Goal: Task Accomplishment & Management: Use online tool/utility

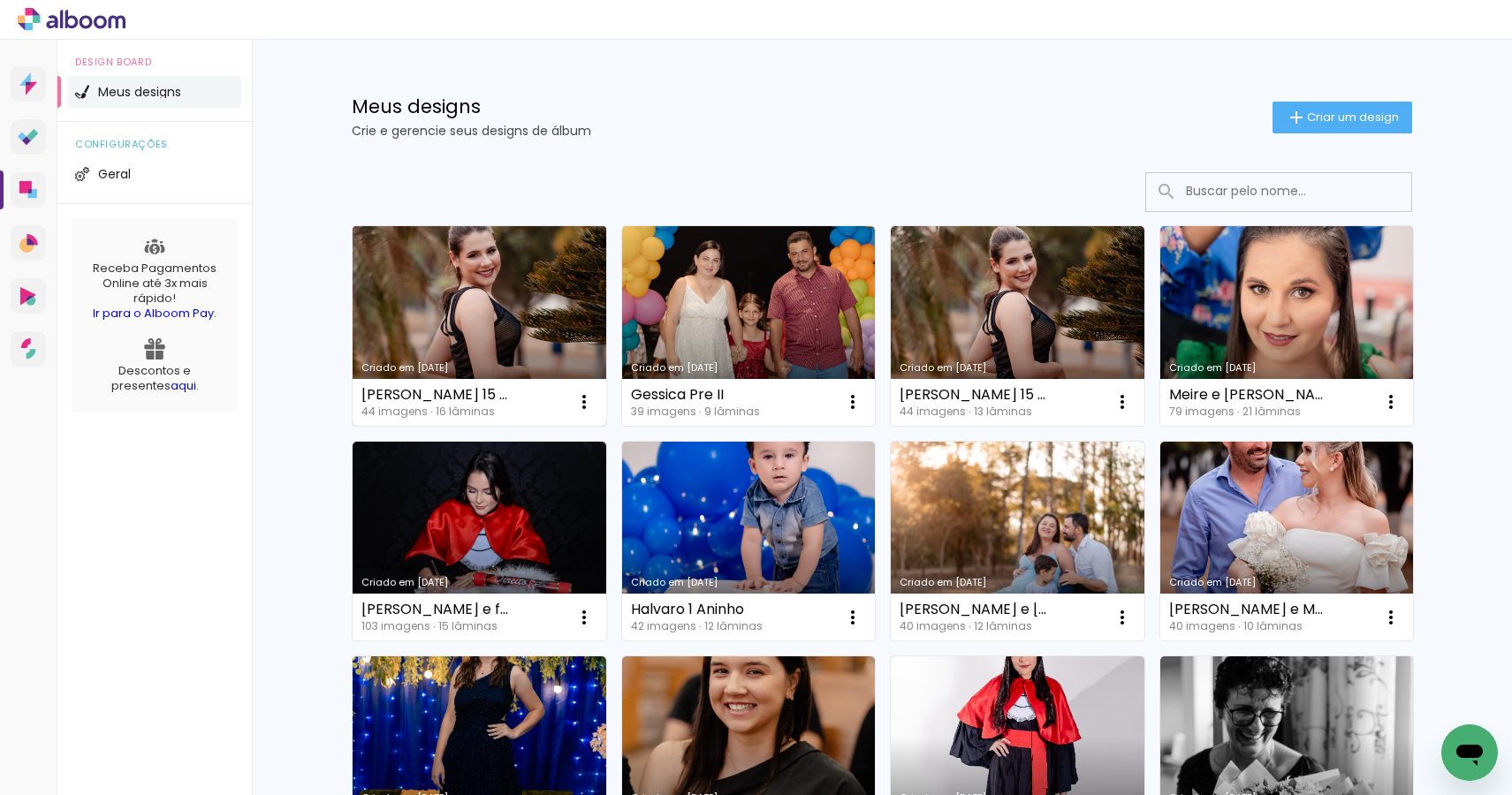
click at [446, 323] on link "Criado em [DATE]" at bounding box center [479, 326] width 253 height 200
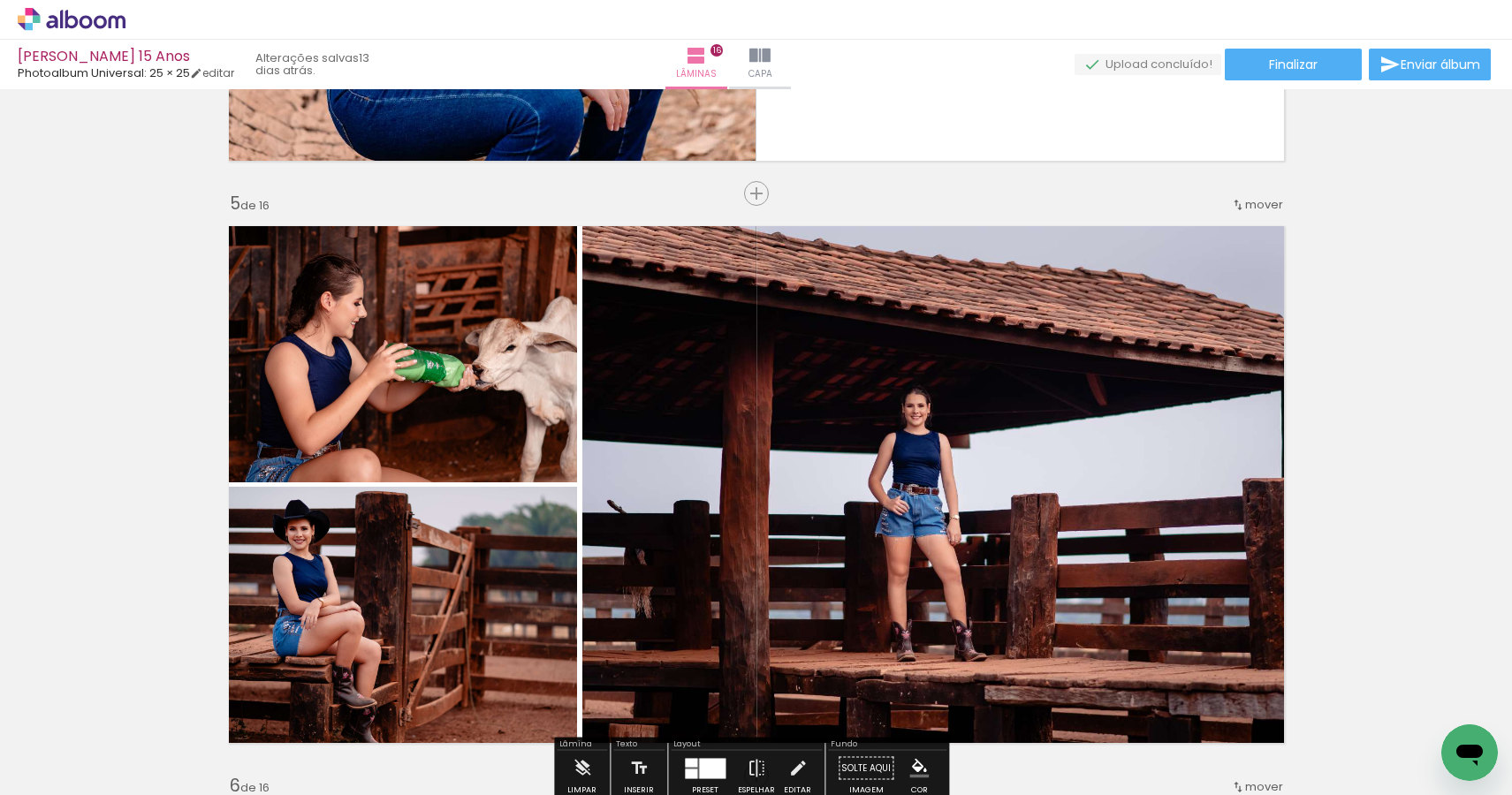
scroll to position [2258, 0]
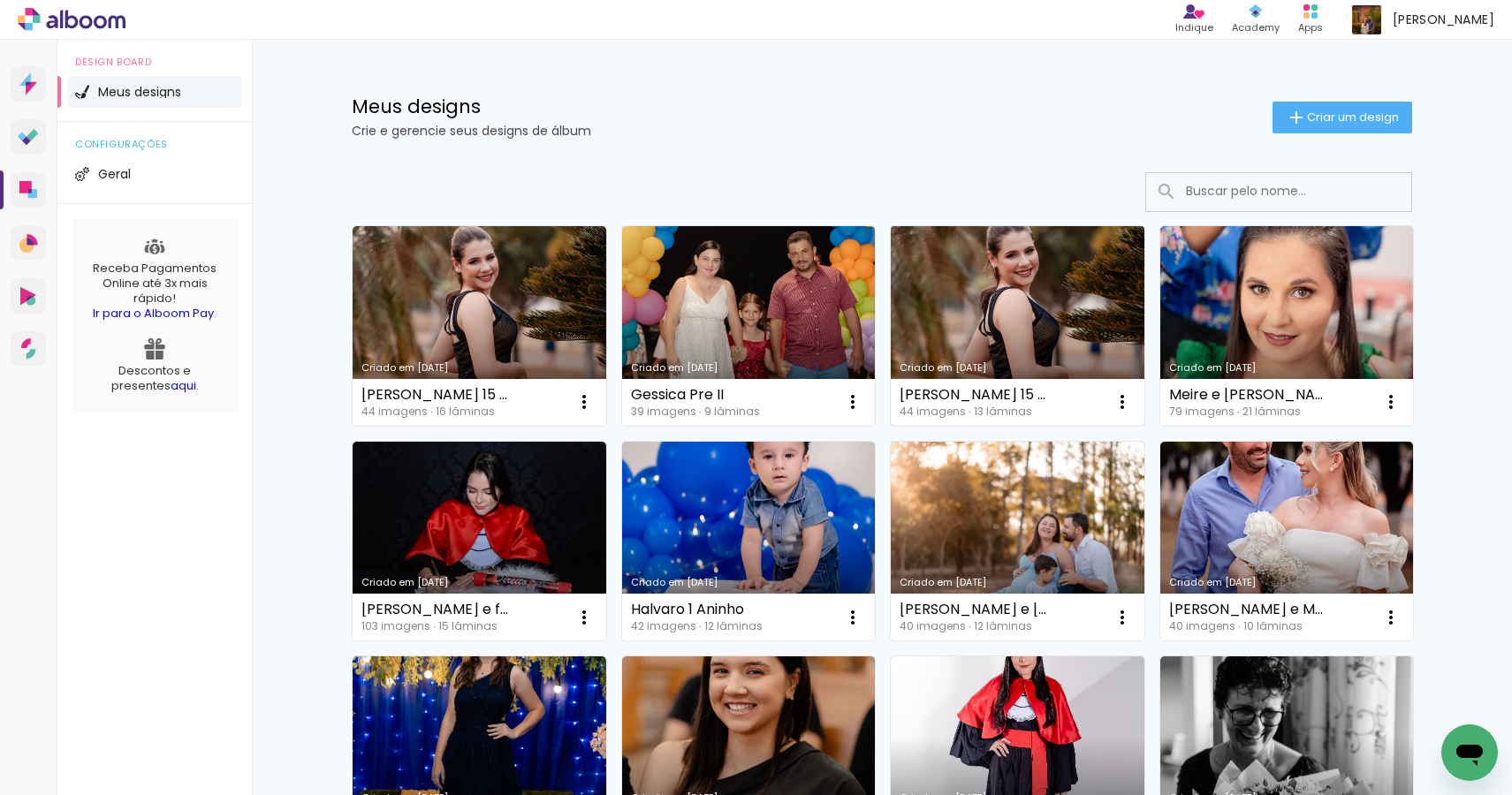
click at [1008, 329] on link "Criado em [DATE]" at bounding box center [1017, 326] width 253 height 200
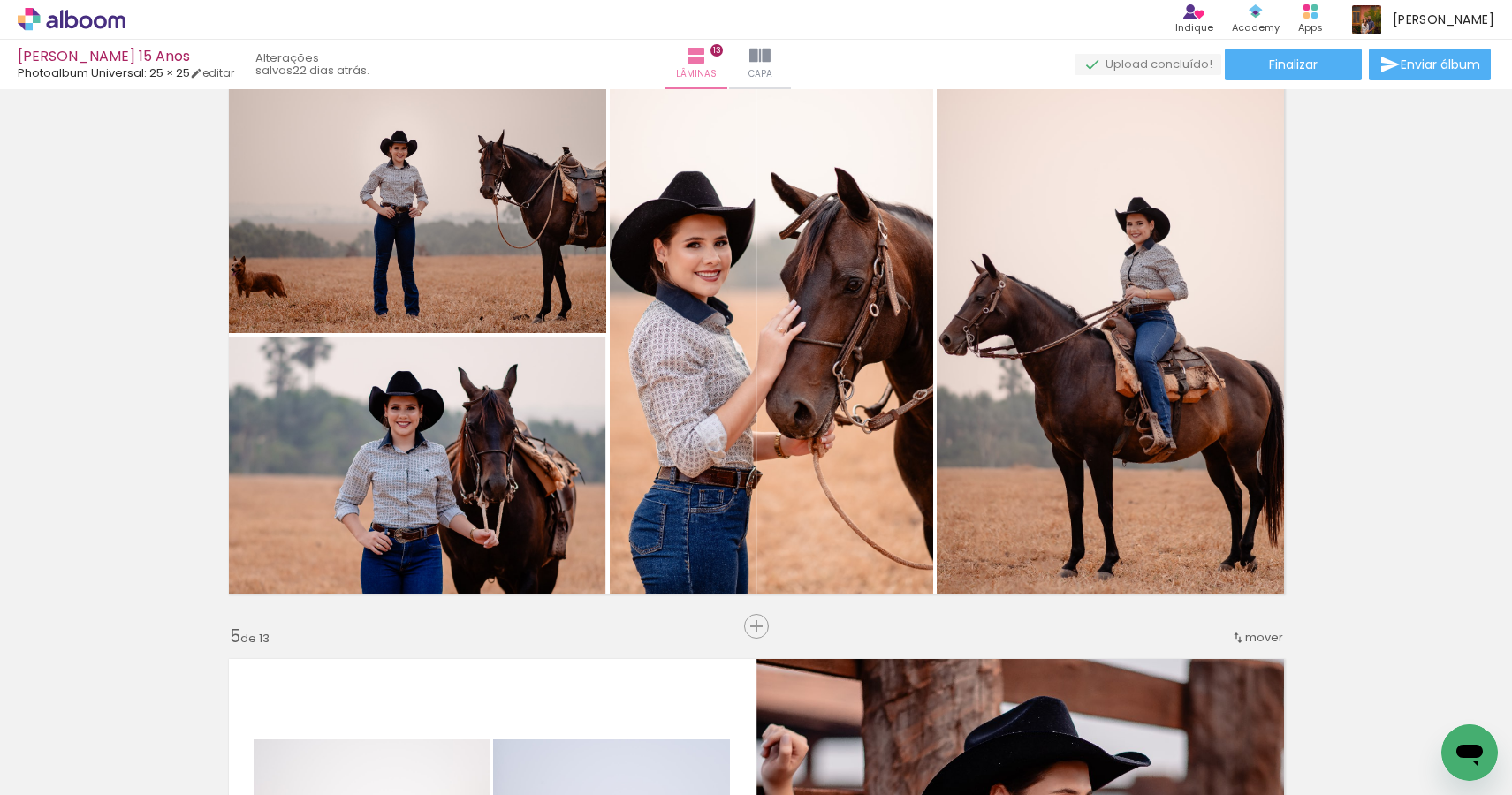
scroll to position [1436, 0]
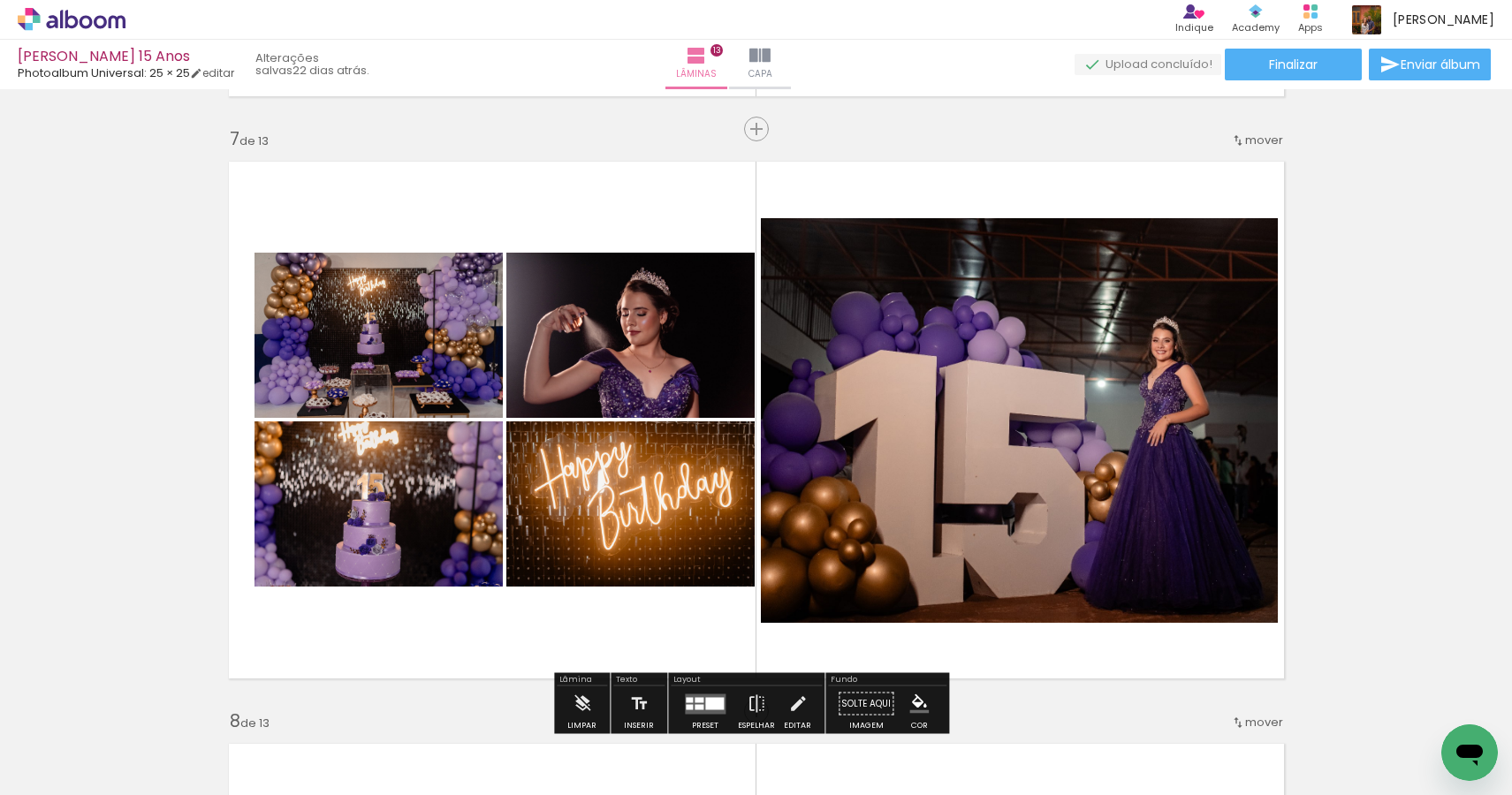
scroll to position [3588, 0]
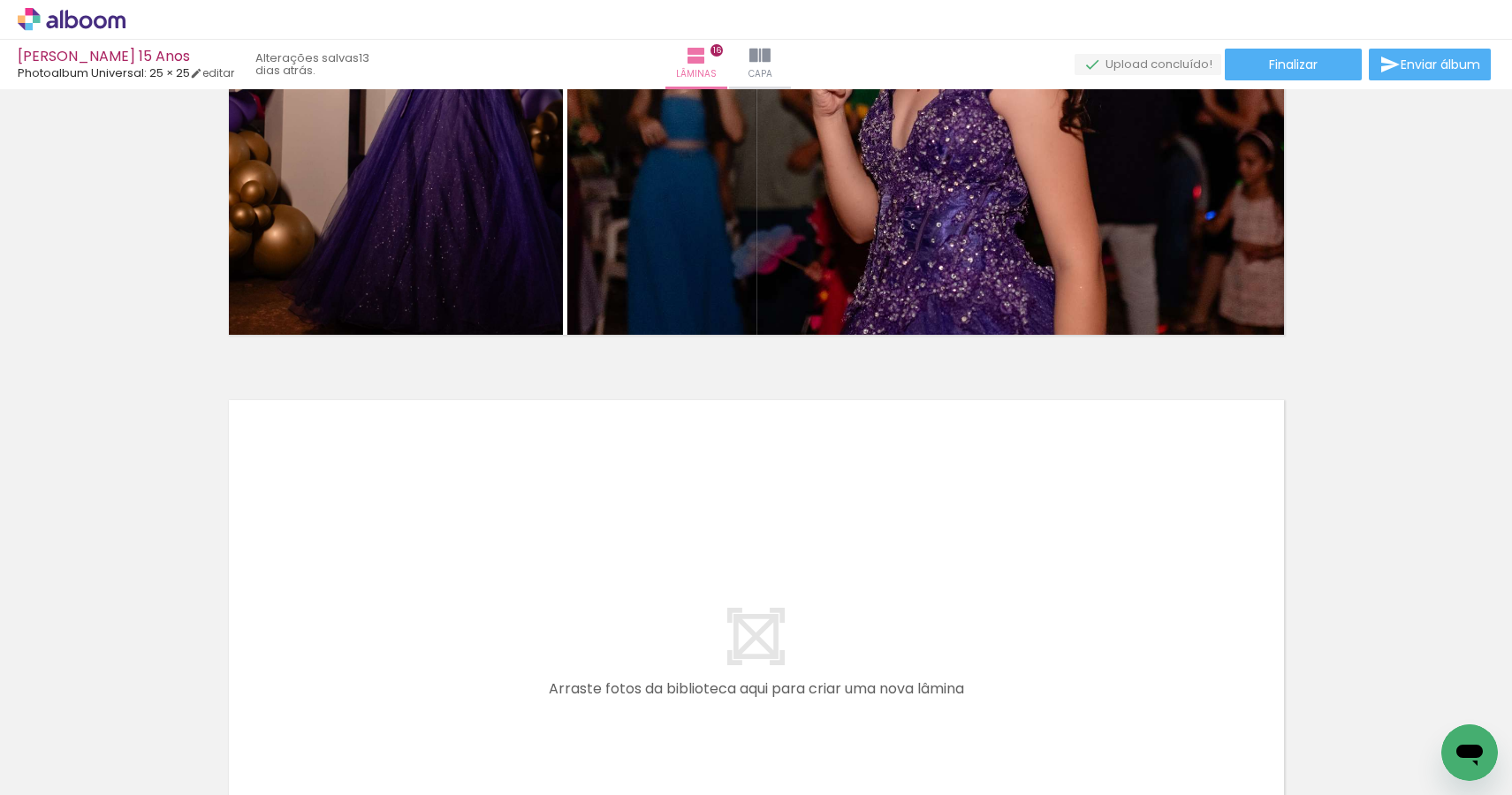
scroll to position [9374, 0]
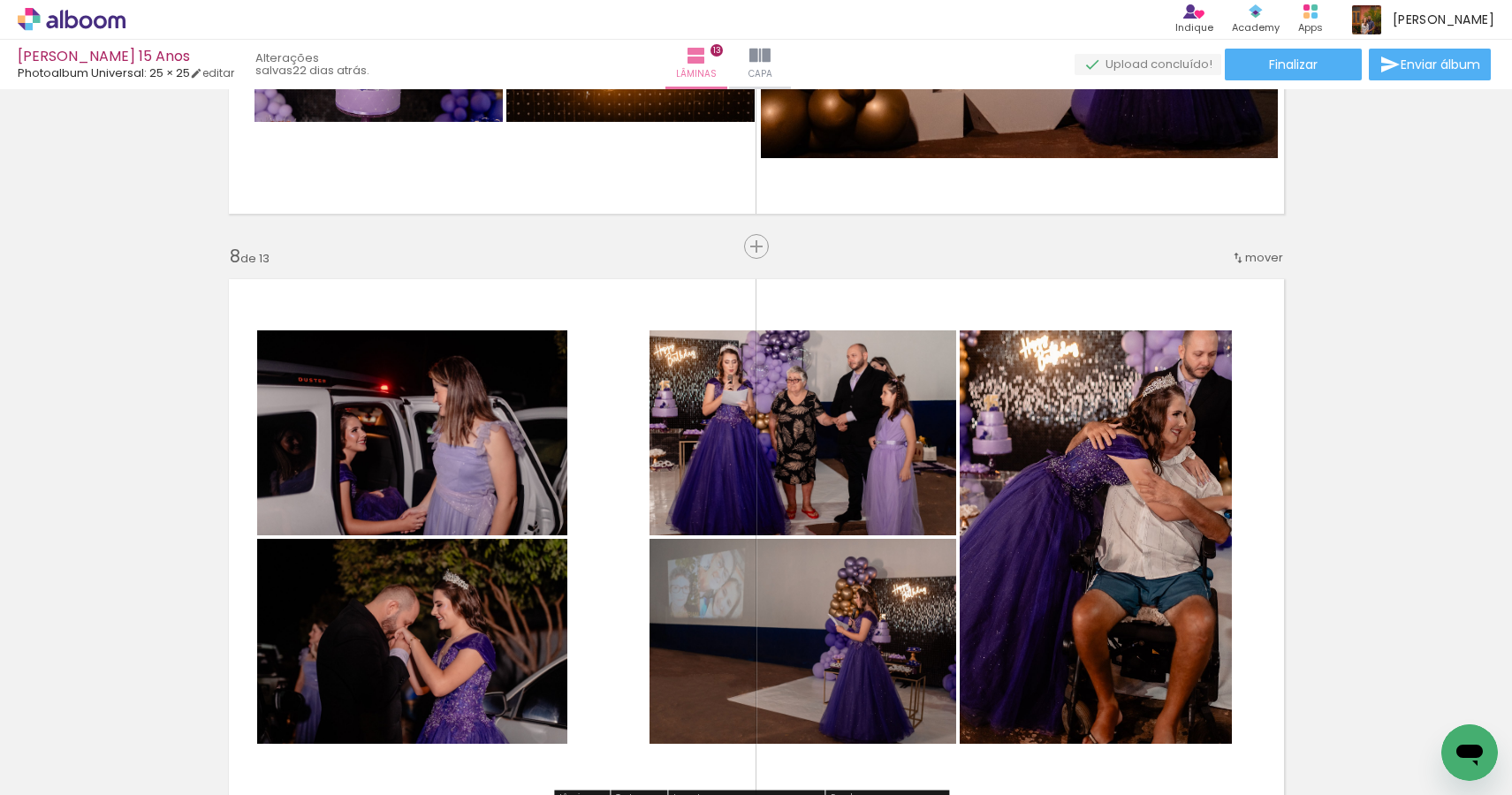
scroll to position [3508, 0]
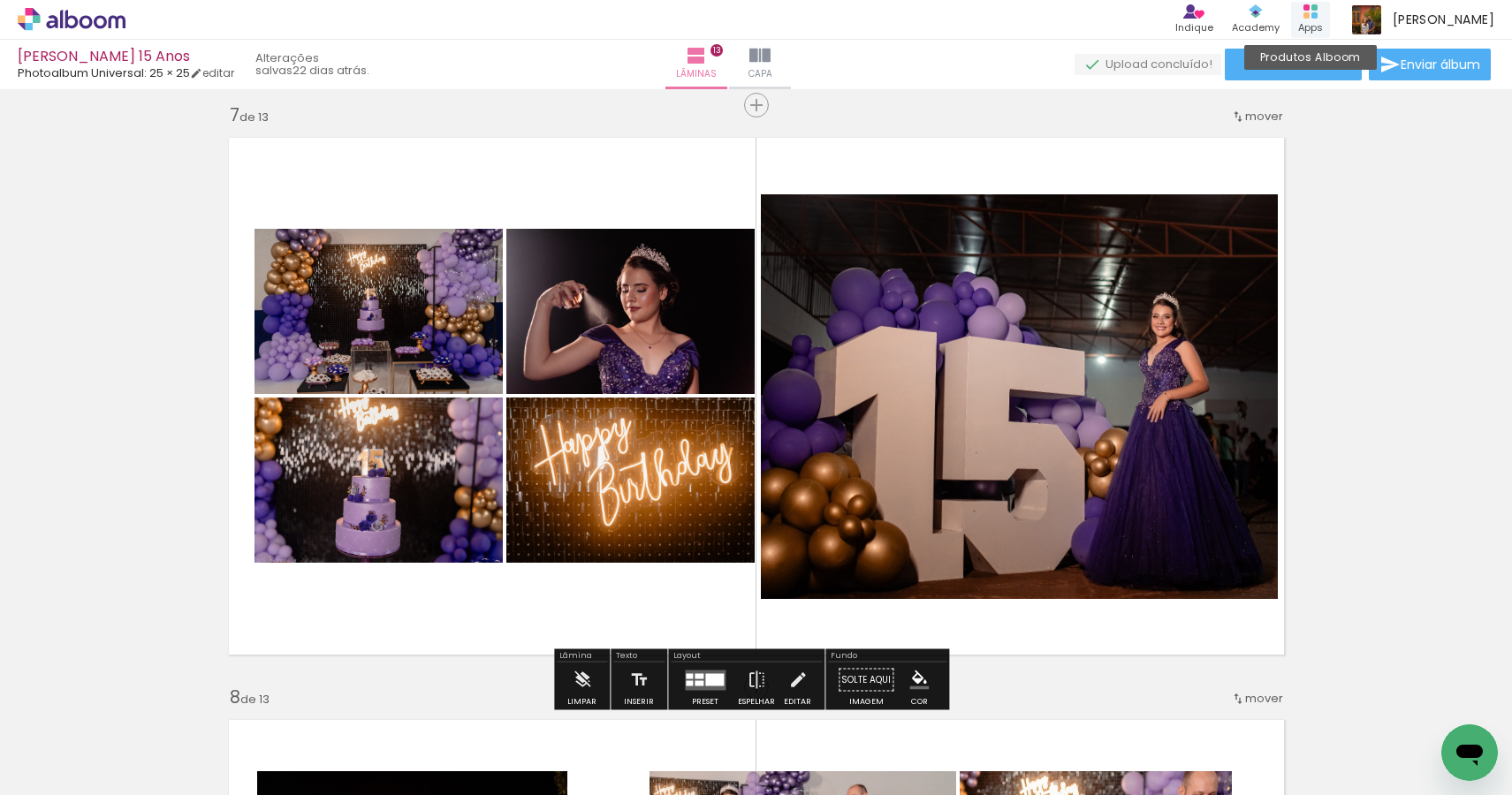
click at [1323, 22] on div "Apps" at bounding box center [1310, 28] width 25 height 15
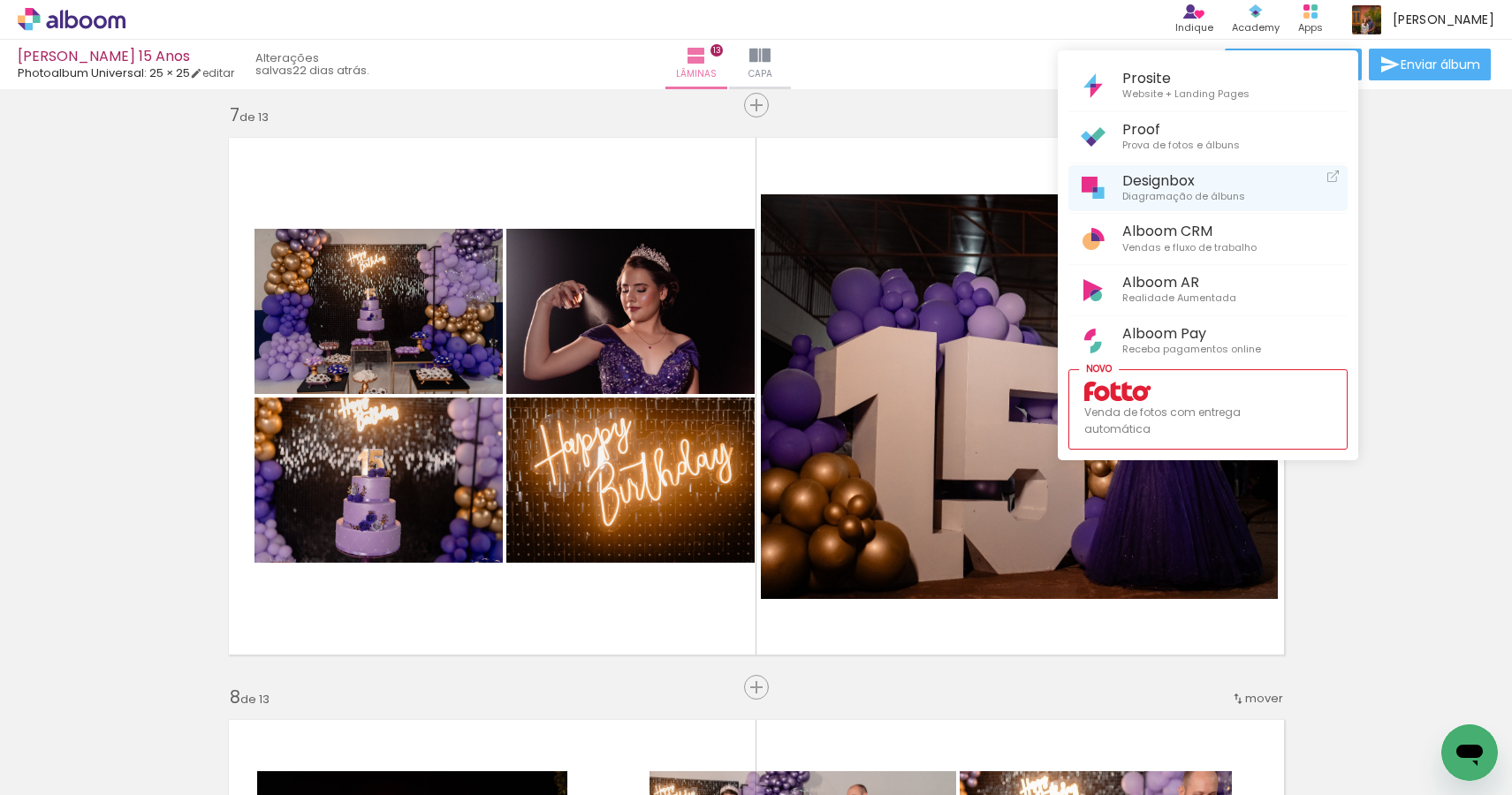
click at [1188, 189] on span "Diagramação de álbuns" at bounding box center [1183, 197] width 123 height 16
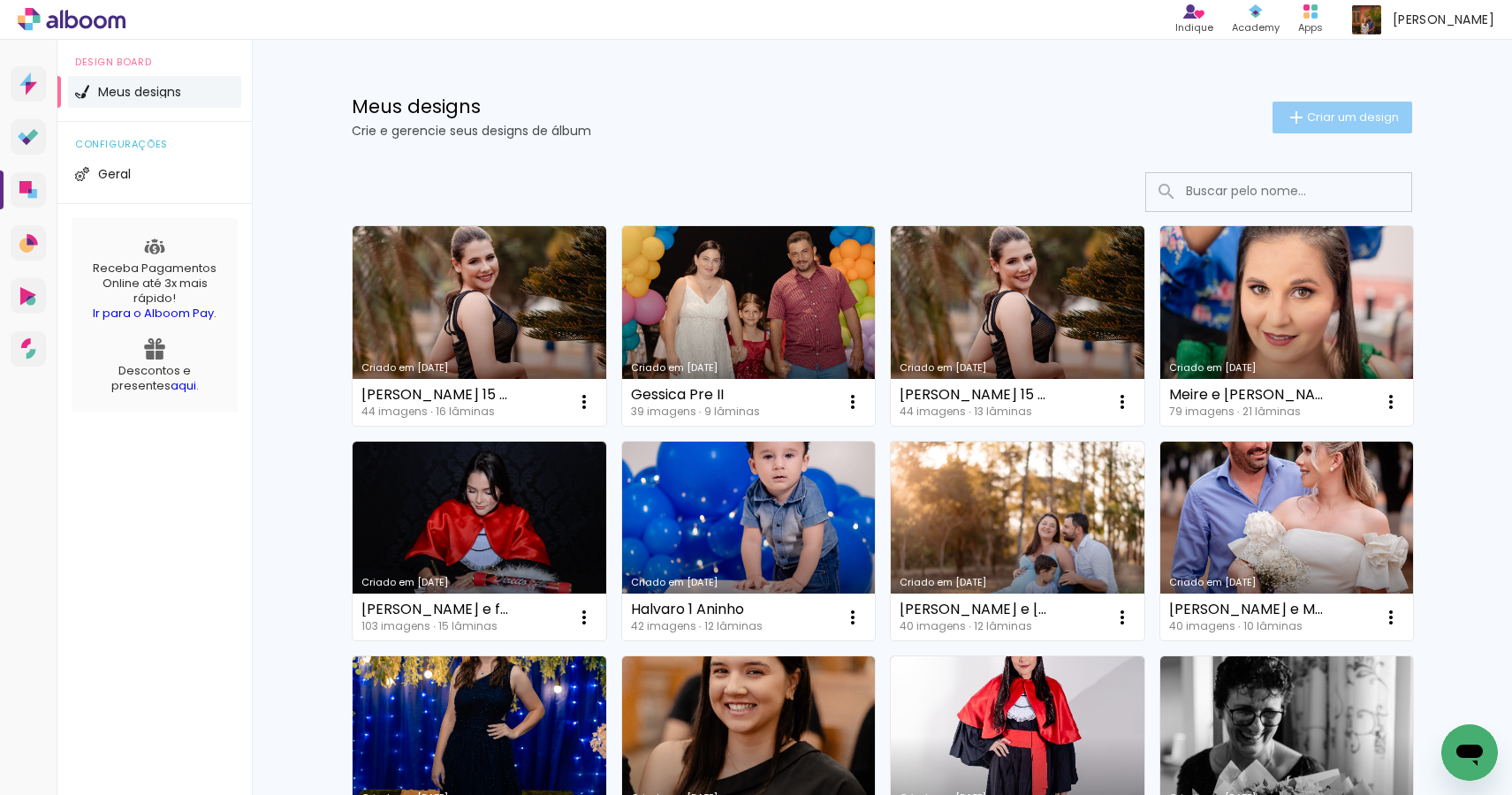
click at [1343, 112] on span "Criar um design" at bounding box center [1352, 117] width 92 height 12
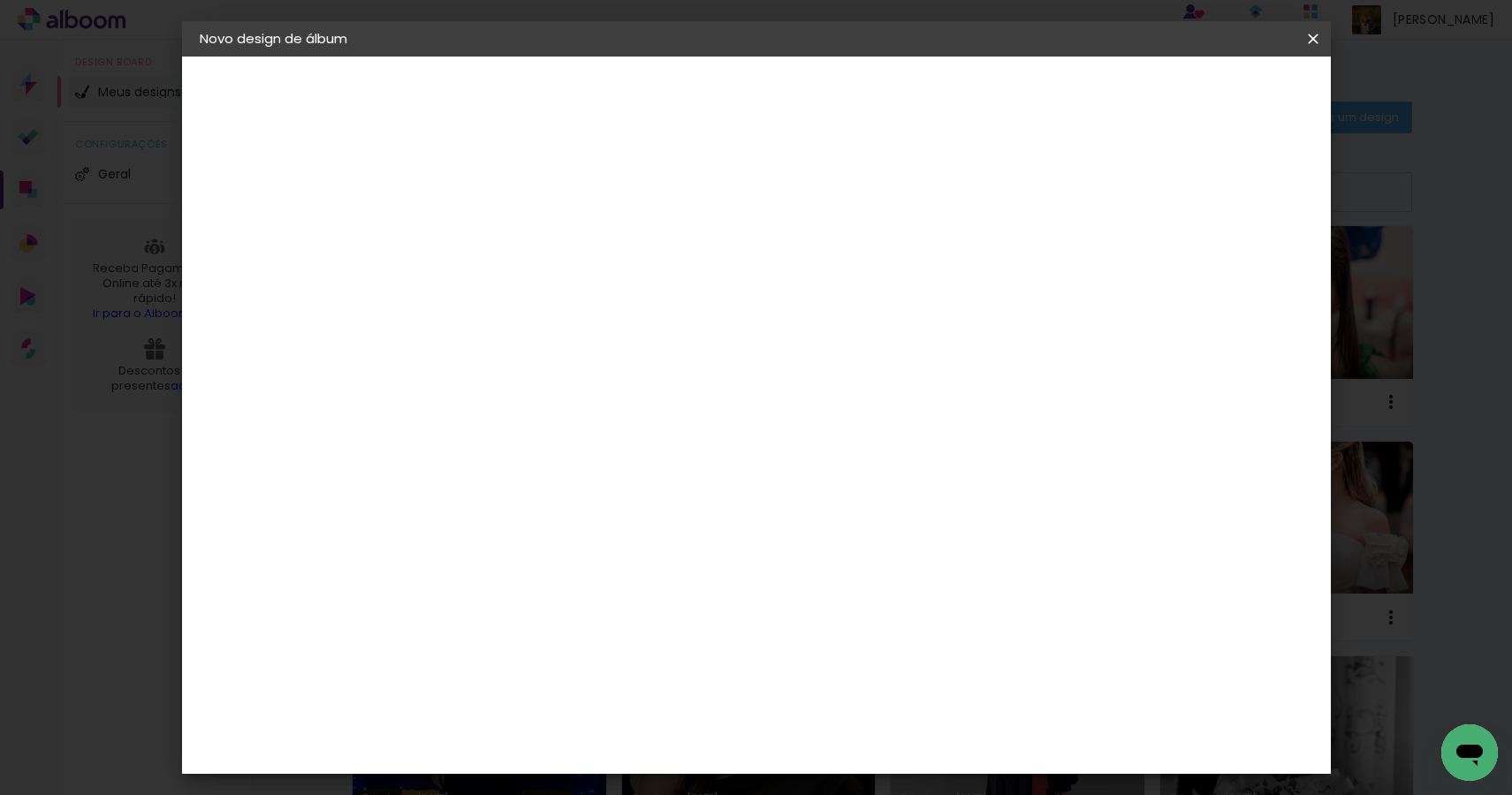
click at [1311, 41] on iron-icon at bounding box center [1313, 39] width 22 height 18
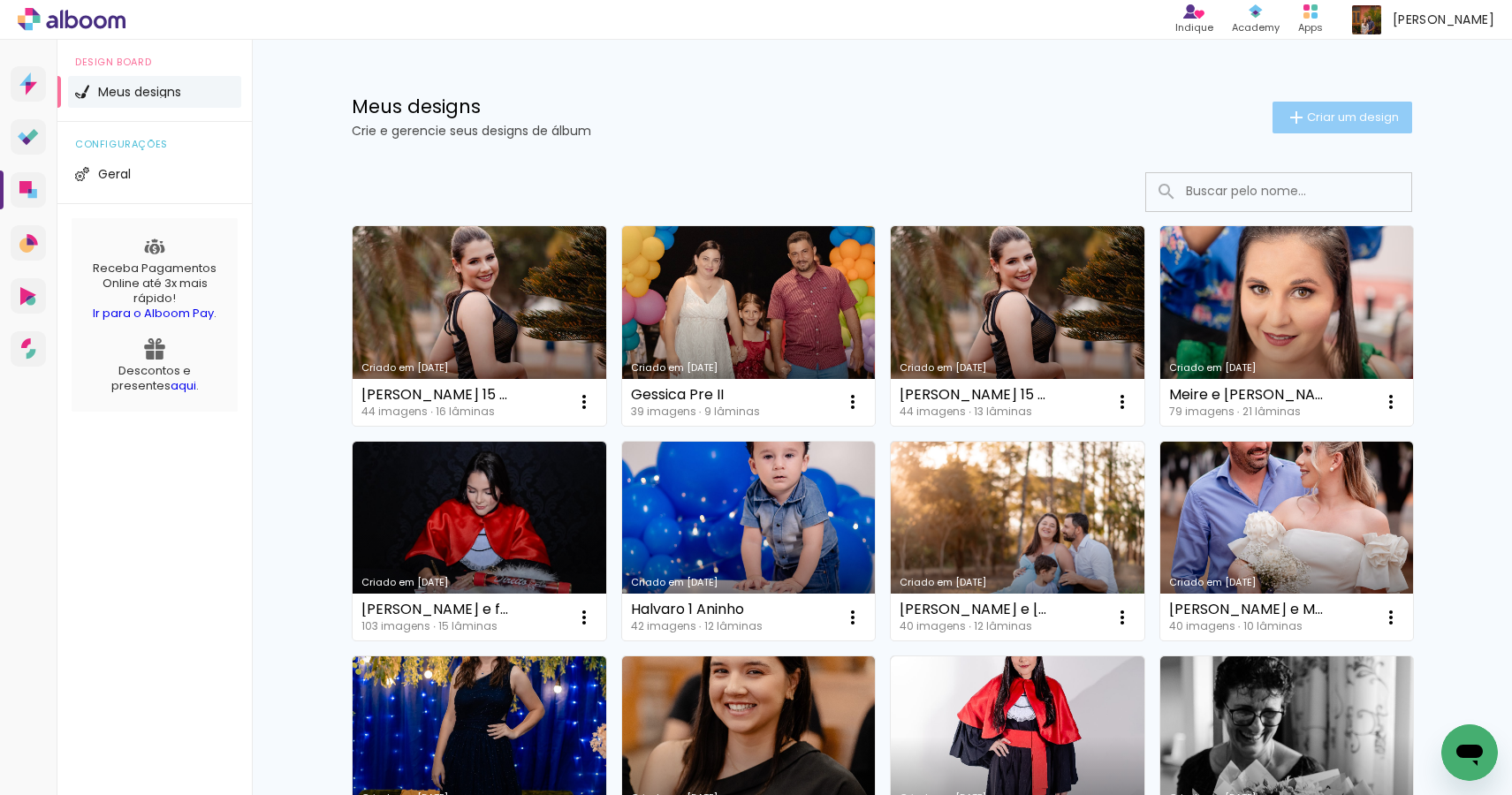
click at [1348, 120] on span "Criar um design" at bounding box center [1352, 117] width 92 height 12
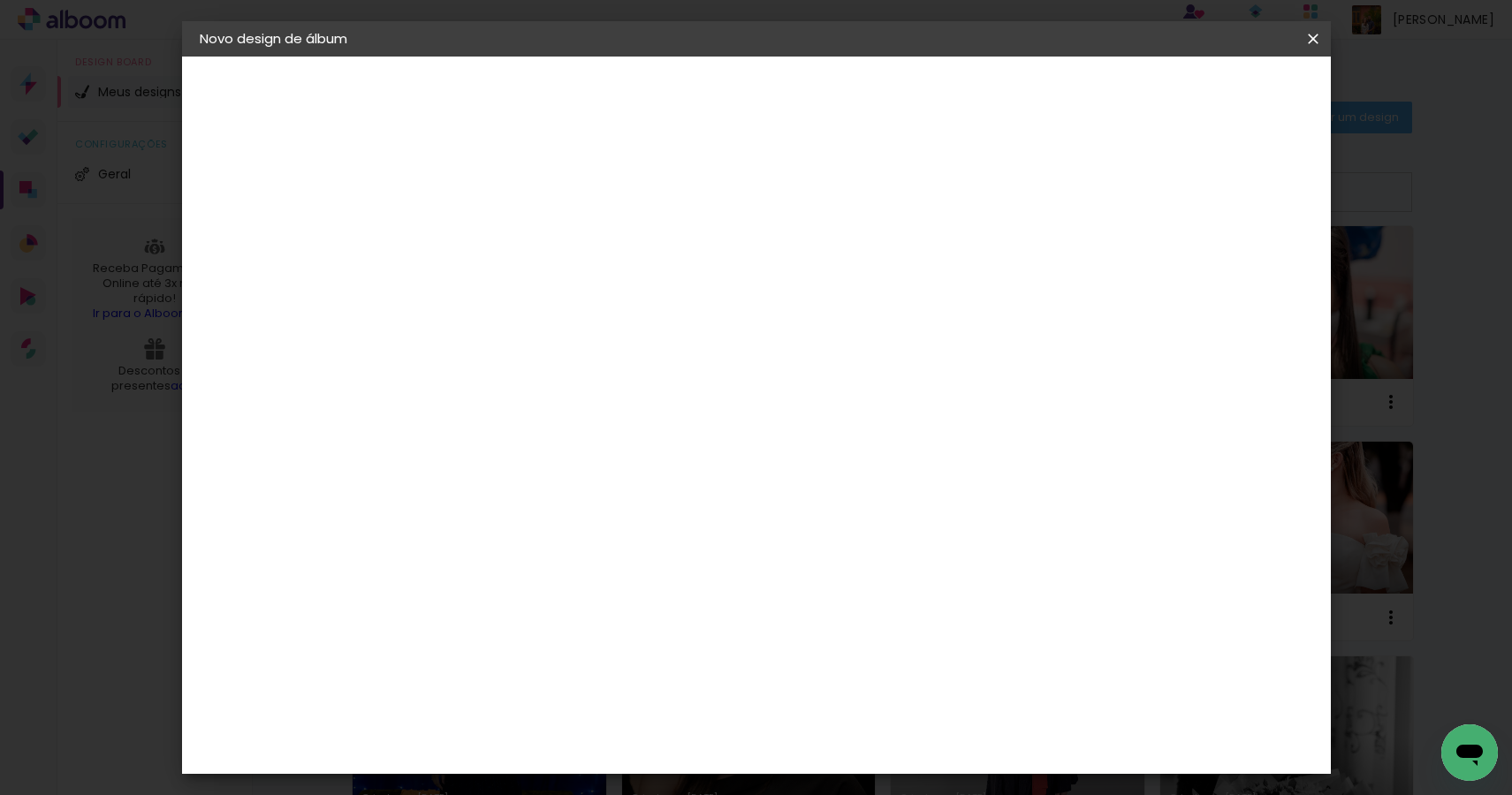
click at [489, 241] on input at bounding box center [489, 237] width 0 height 28
type input "[PERSON_NAME] e [PERSON_NAME]"
type paper-input "[PERSON_NAME] e [PERSON_NAME]"
click at [0, 0] on slot "Avançar" at bounding box center [0, 0] width 0 height 0
click at [543, 336] on input at bounding box center [533, 336] width 178 height 22
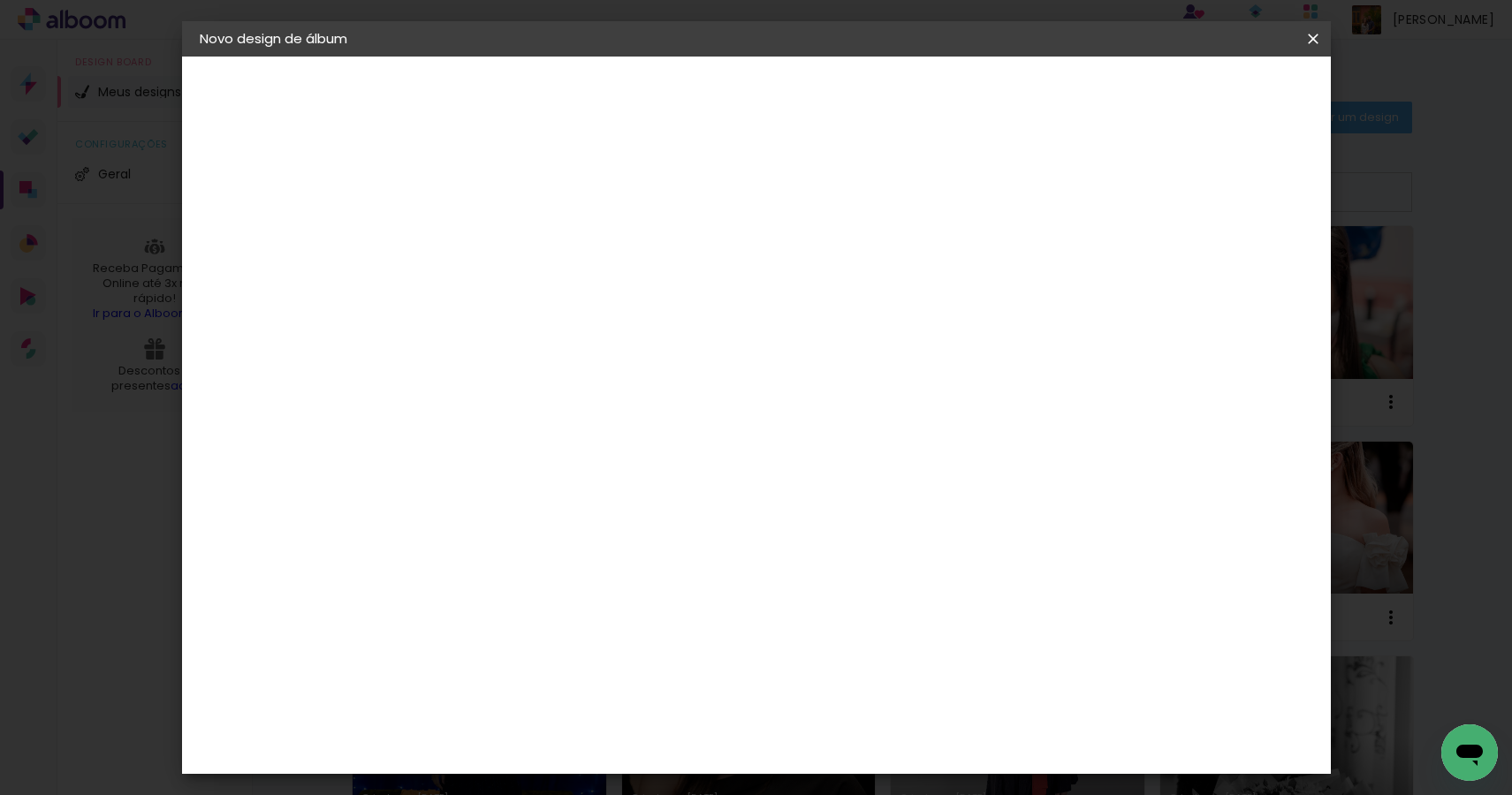
type input "photo"
type paper-input "photo"
click at [562, 755] on div "Photoalbum Universal" at bounding box center [519, 768] width 86 height 29
click at [0, 0] on slot "Avançar" at bounding box center [0, 0] width 0 height 0
click at [585, 310] on paper-input-container "Linha" at bounding box center [534, 309] width 102 height 45
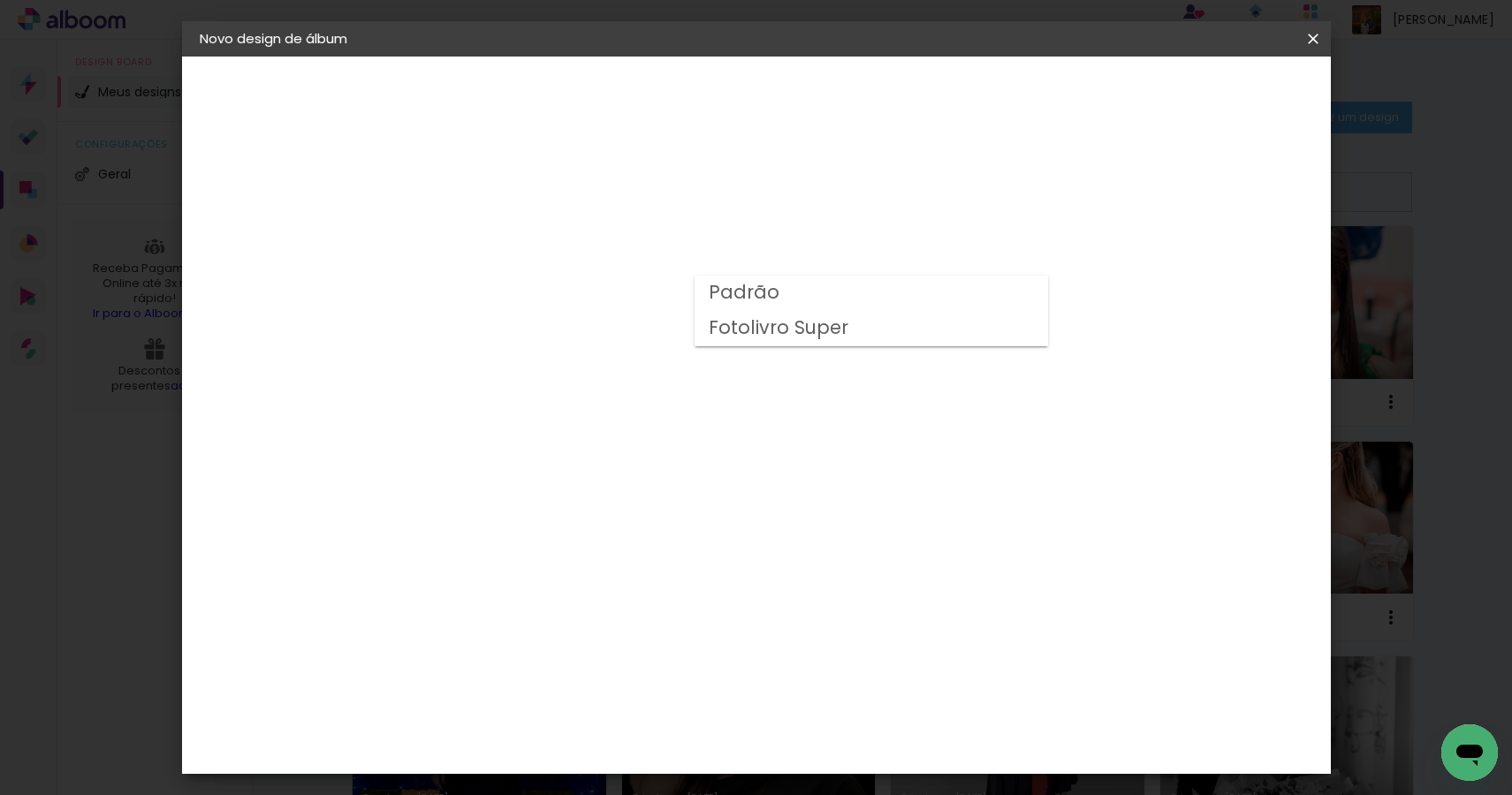
click at [851, 299] on paper-item "Padrão" at bounding box center [871, 294] width 354 height 35
type input "Padrão"
click at [608, 589] on span "25 × 25" at bounding box center [566, 613] width 82 height 47
click at [0, 0] on slot "Avançar" at bounding box center [0, 0] width 0 height 0
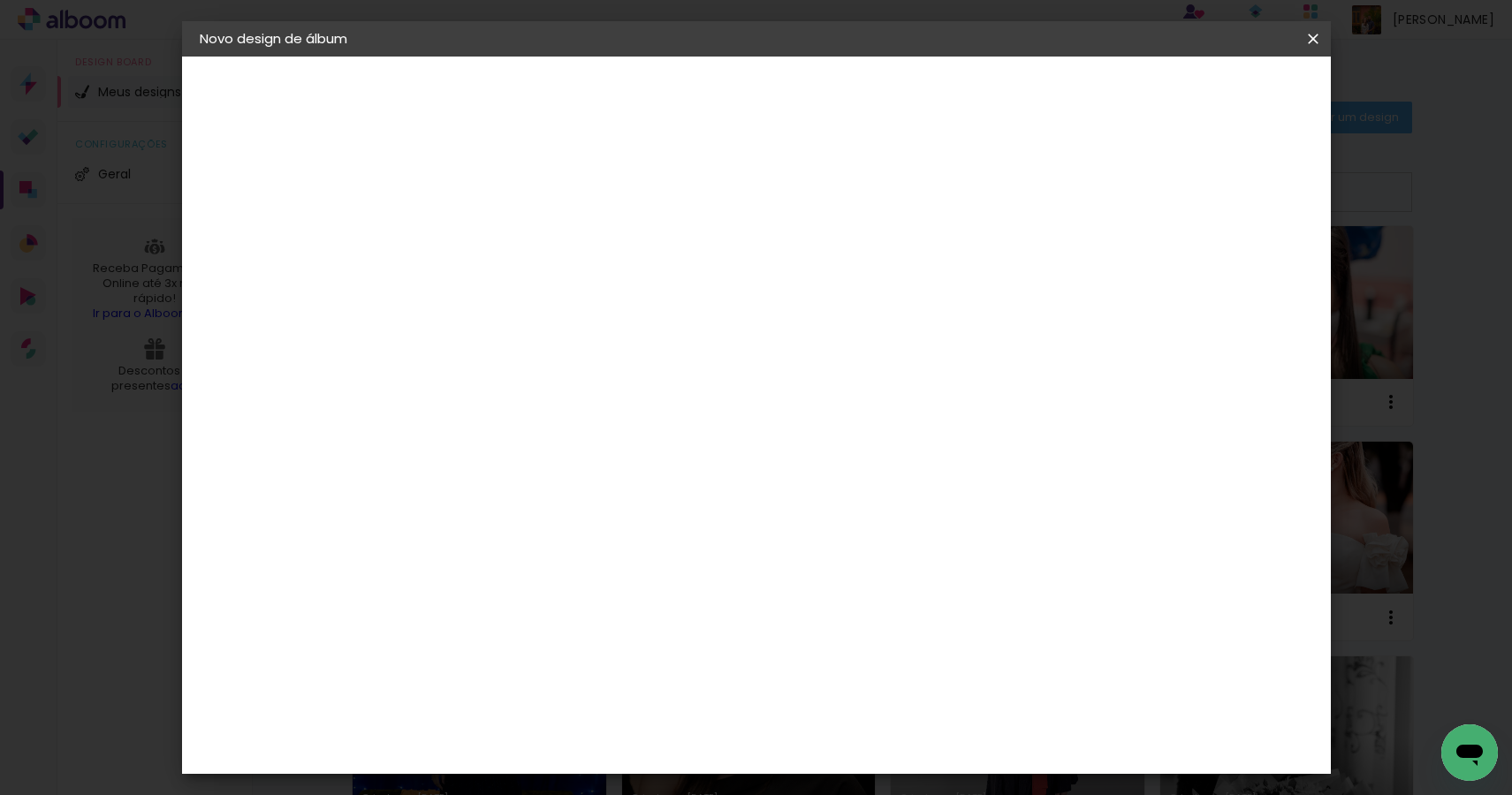
click at [1203, 95] on span "Iniciar design" at bounding box center [1162, 94] width 81 height 13
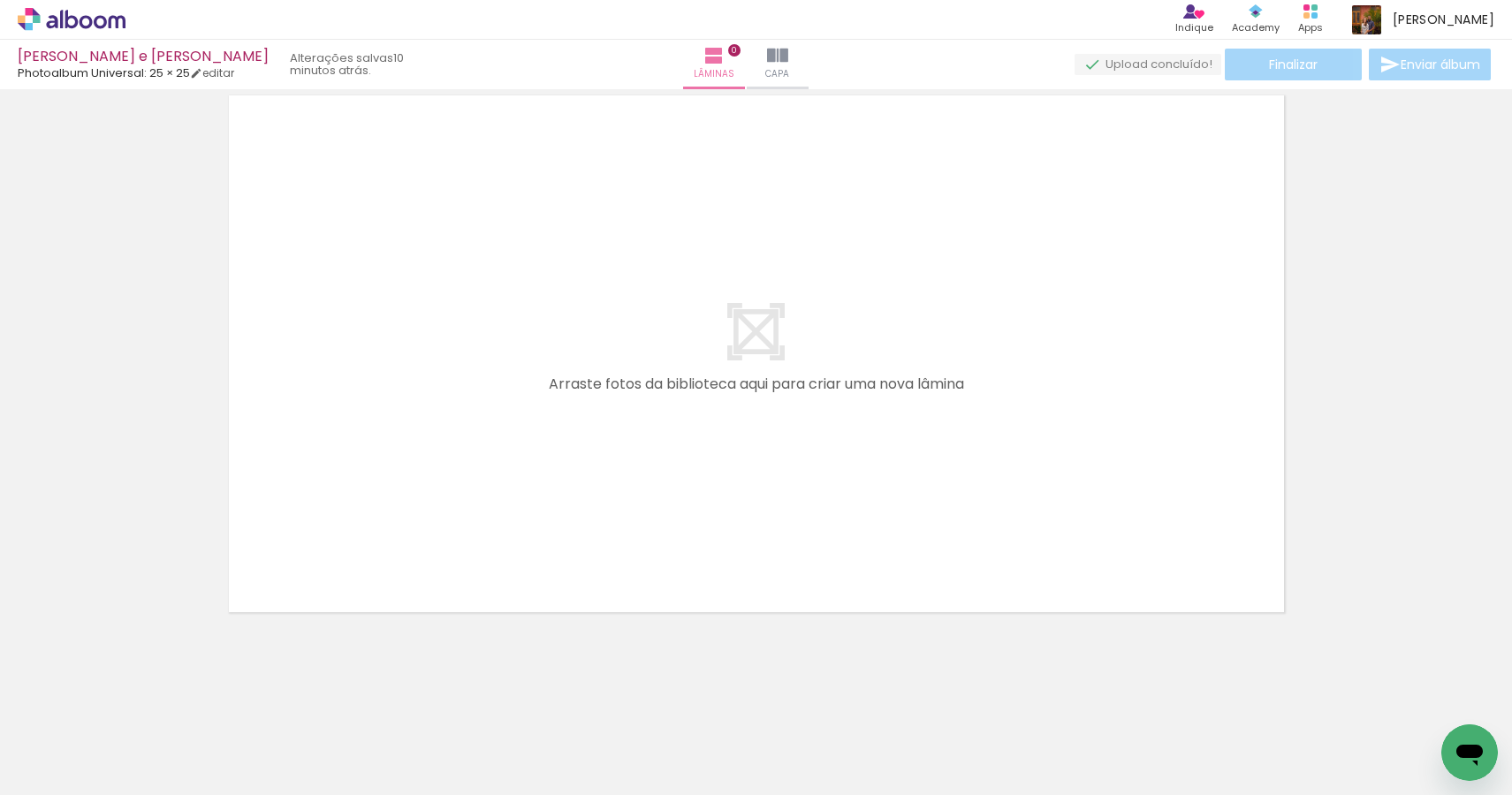
scroll to position [56, 0]
